Goal: Task Accomplishment & Management: Manage account settings

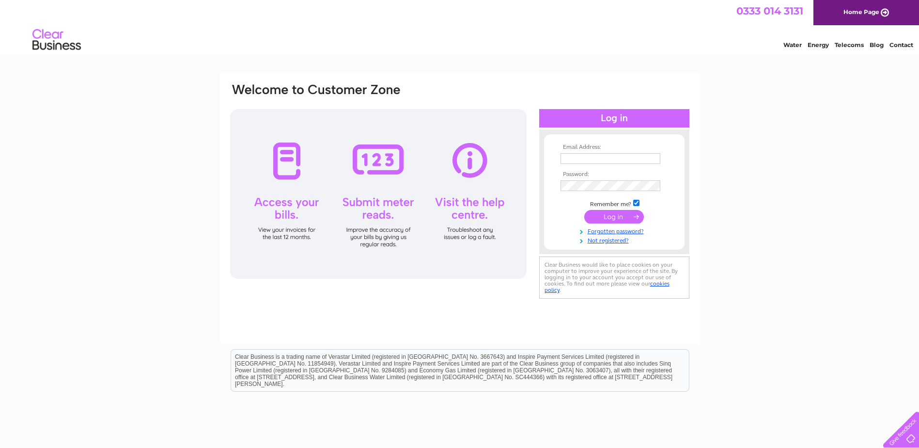
type input "penstongarage@gmail.com"
click at [613, 213] on input "submit" at bounding box center [614, 217] width 60 height 14
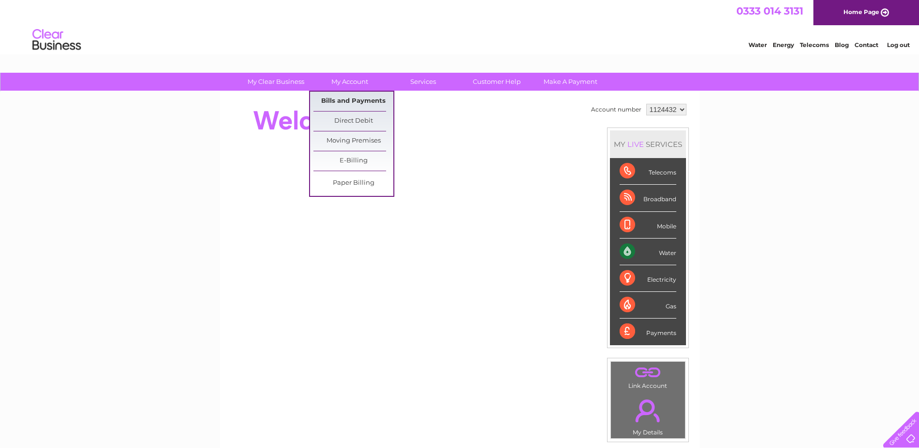
click at [343, 103] on link "Bills and Payments" at bounding box center [354, 101] width 80 height 19
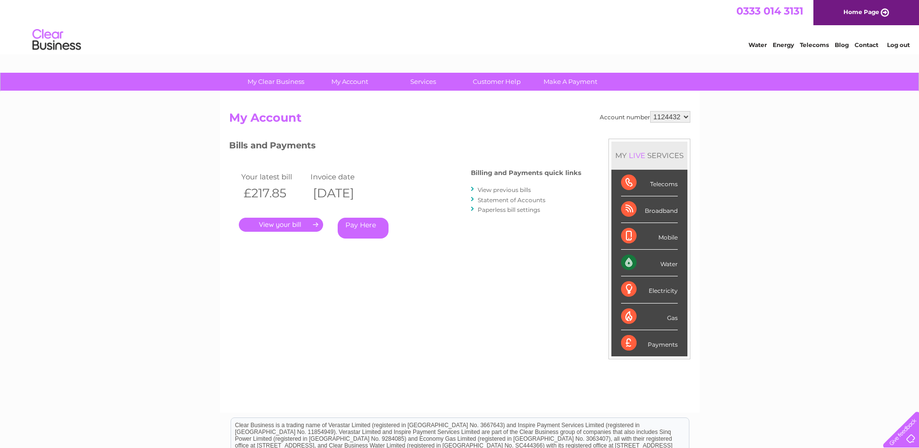
click at [295, 222] on link "." at bounding box center [281, 225] width 84 height 14
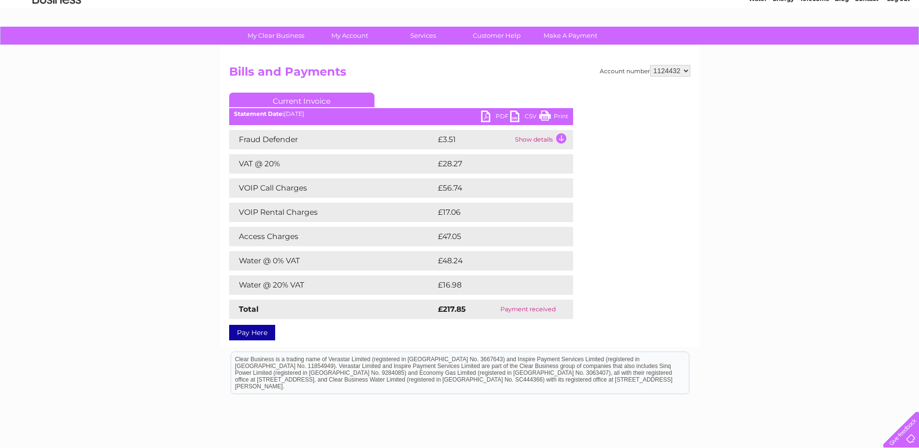
scroll to position [48, 0]
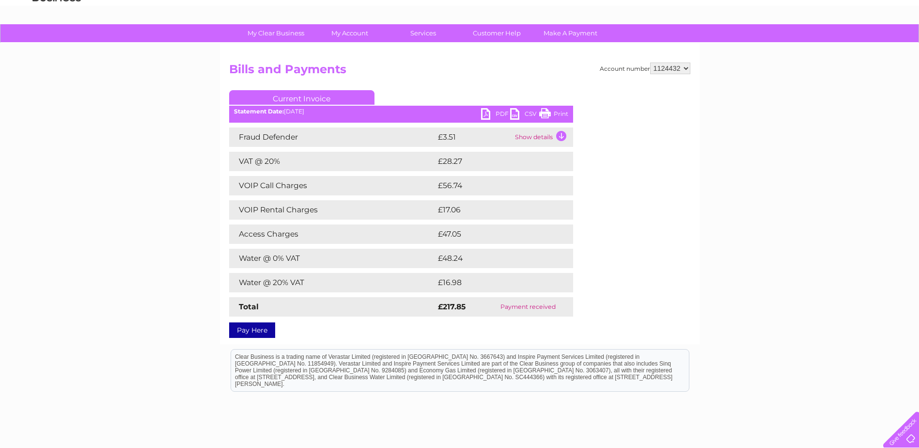
click at [492, 110] on link "PDF" at bounding box center [495, 115] width 29 height 14
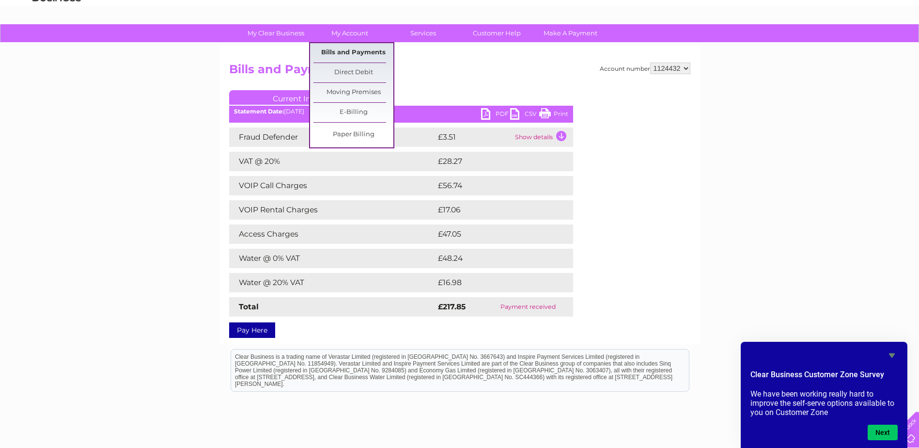
click at [357, 50] on link "Bills and Payments" at bounding box center [354, 52] width 80 height 19
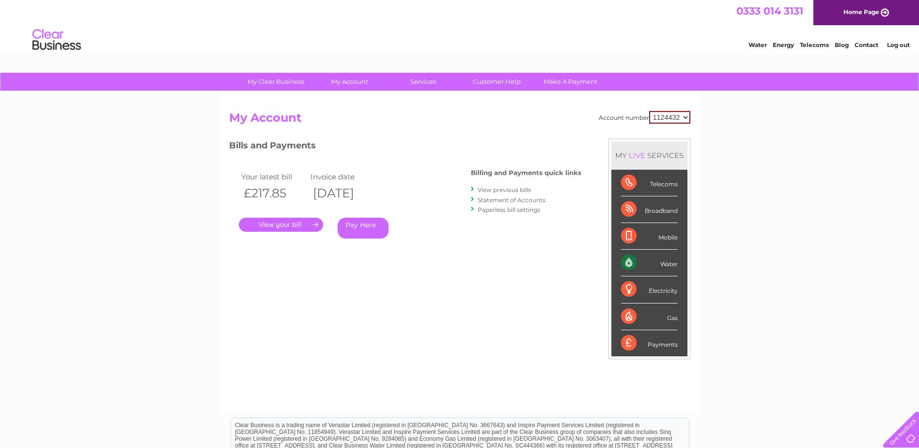
click at [508, 189] on link "View previous bills" at bounding box center [504, 189] width 53 height 7
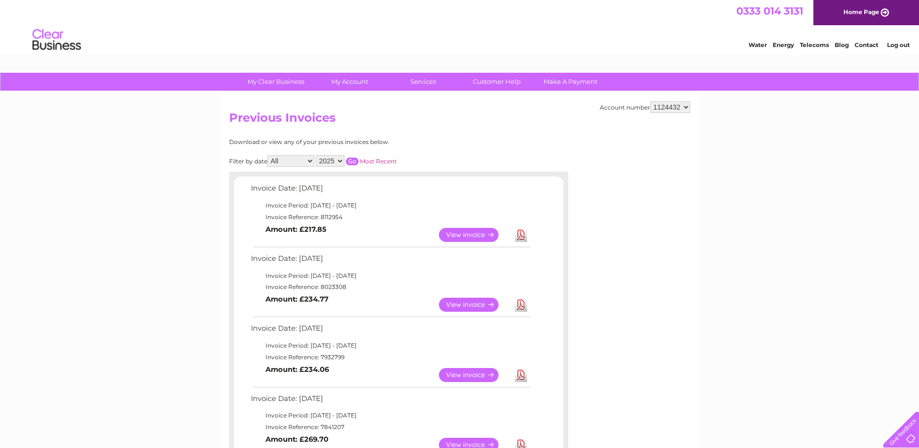
click at [467, 308] on link "View" at bounding box center [474, 305] width 71 height 14
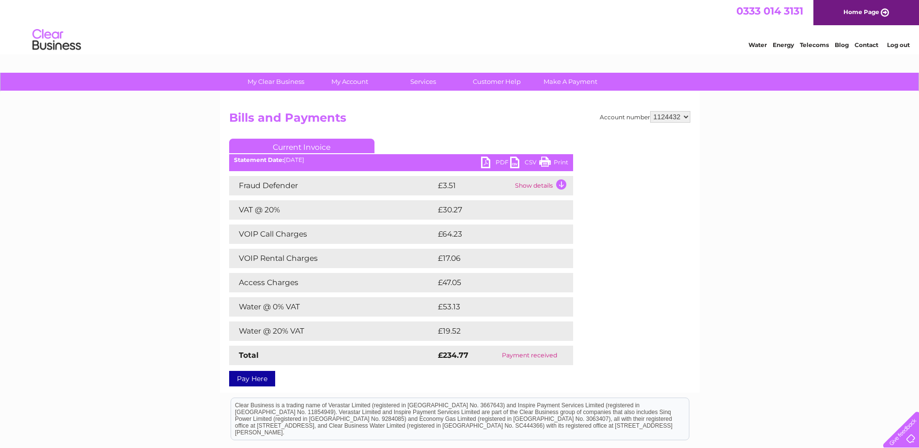
click at [492, 165] on link "PDF" at bounding box center [495, 164] width 29 height 14
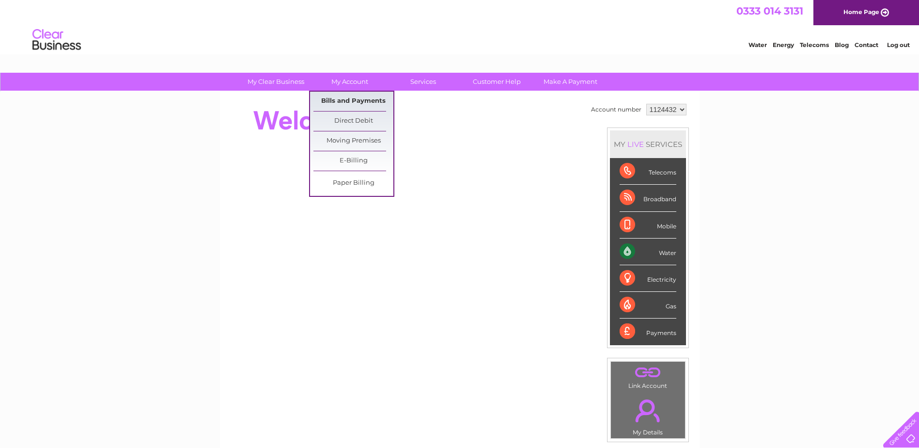
click at [355, 94] on link "Bills and Payments" at bounding box center [354, 101] width 80 height 19
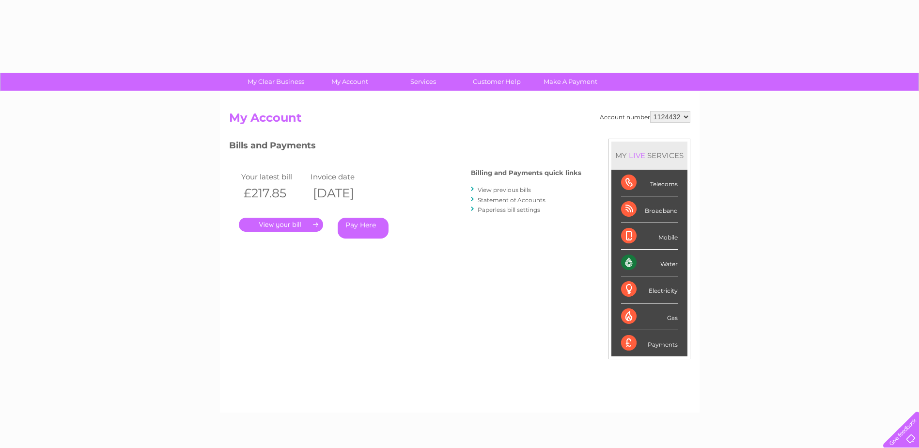
click at [355, 99] on div "Account number 1124432 My Account MY LIVE SERVICES Telecoms Broadband Mobile Wa…" at bounding box center [460, 252] width 480 height 321
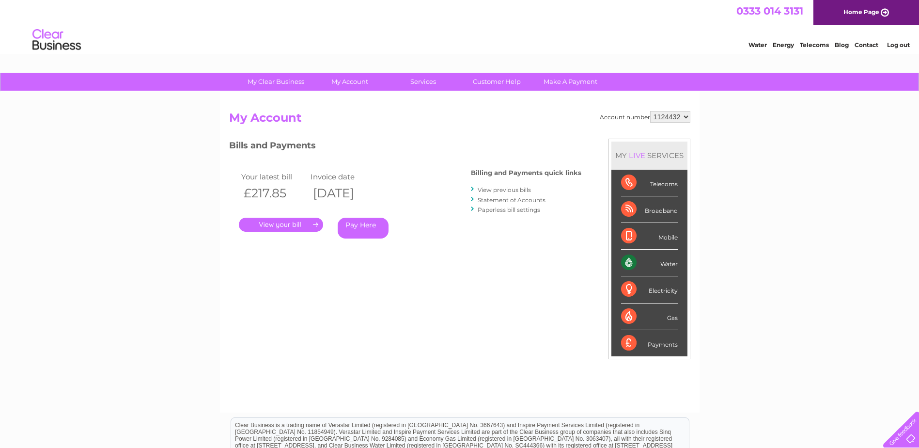
click at [274, 222] on link "." at bounding box center [281, 225] width 84 height 14
